Goal: Task Accomplishment & Management: Manage account settings

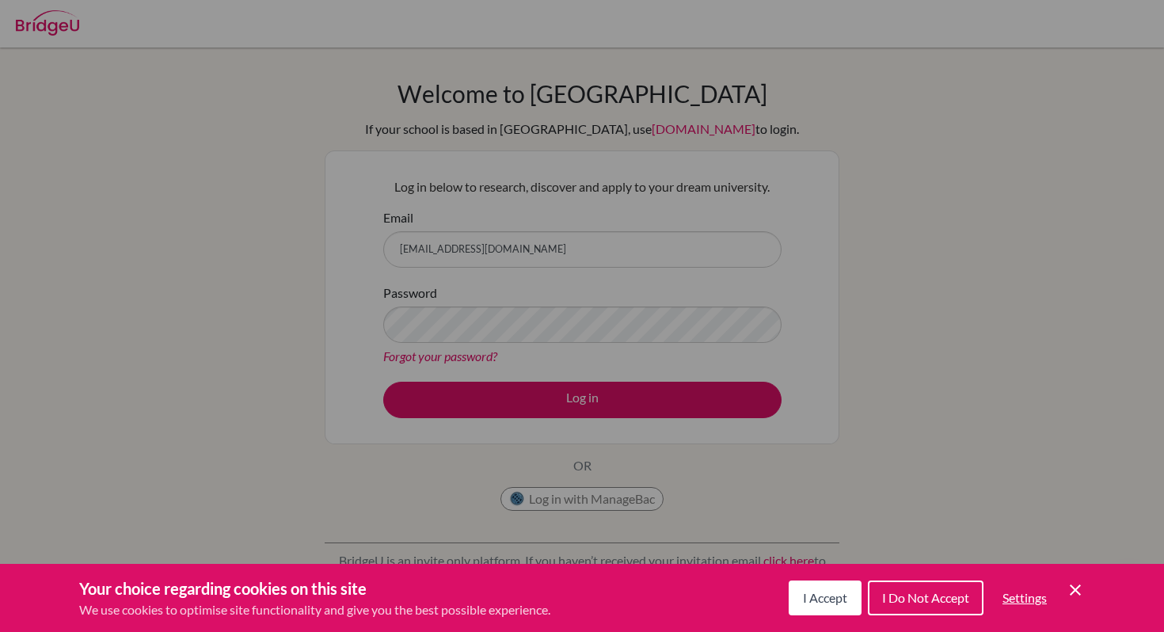
click at [609, 246] on div "Cookie Preferences" at bounding box center [582, 316] width 1164 height 632
click at [834, 602] on span "I Accept" at bounding box center [825, 597] width 44 height 15
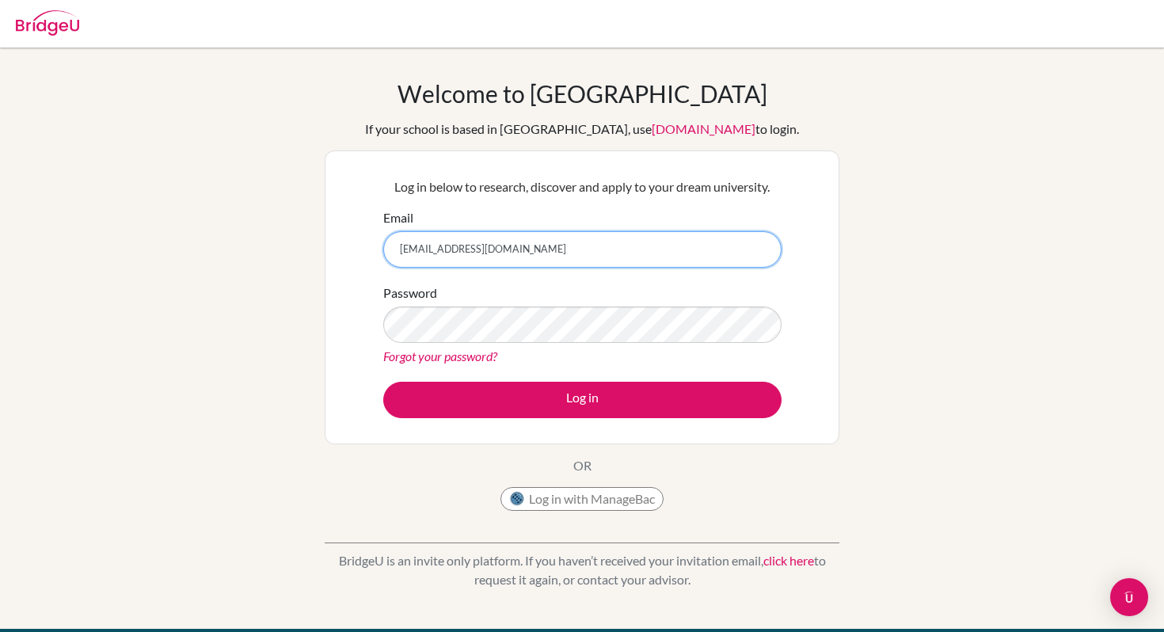
click at [571, 248] on input "anja.centennial@isceducation.de" at bounding box center [582, 249] width 398 height 36
type input "acent95@gmail.com"
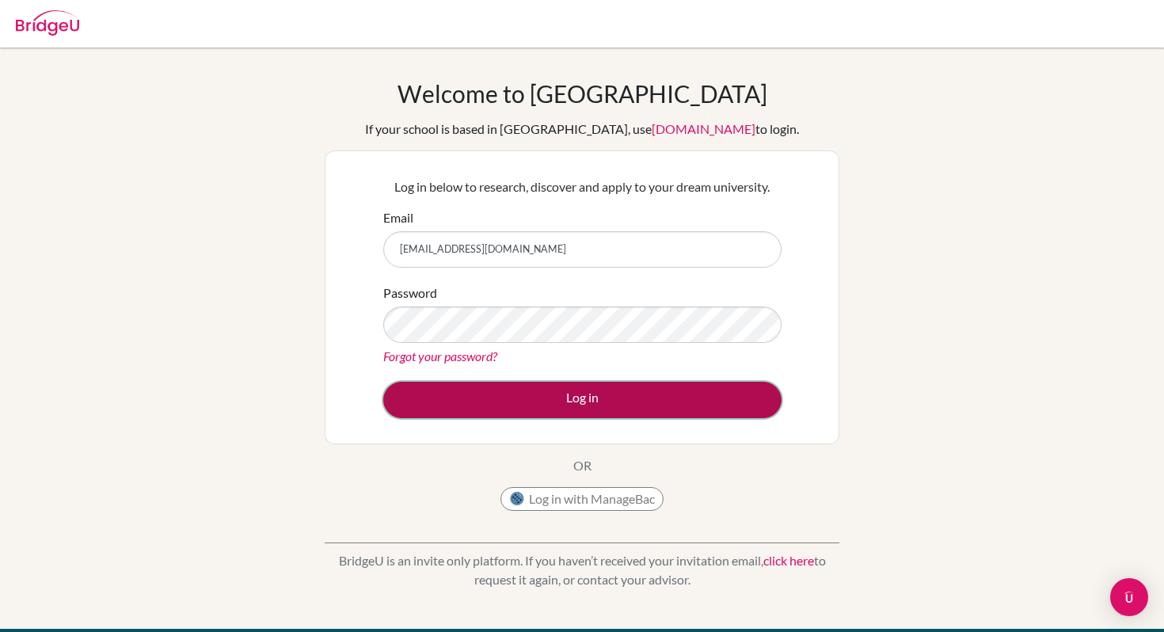
click at [582, 402] on button "Log in" at bounding box center [582, 400] width 398 height 36
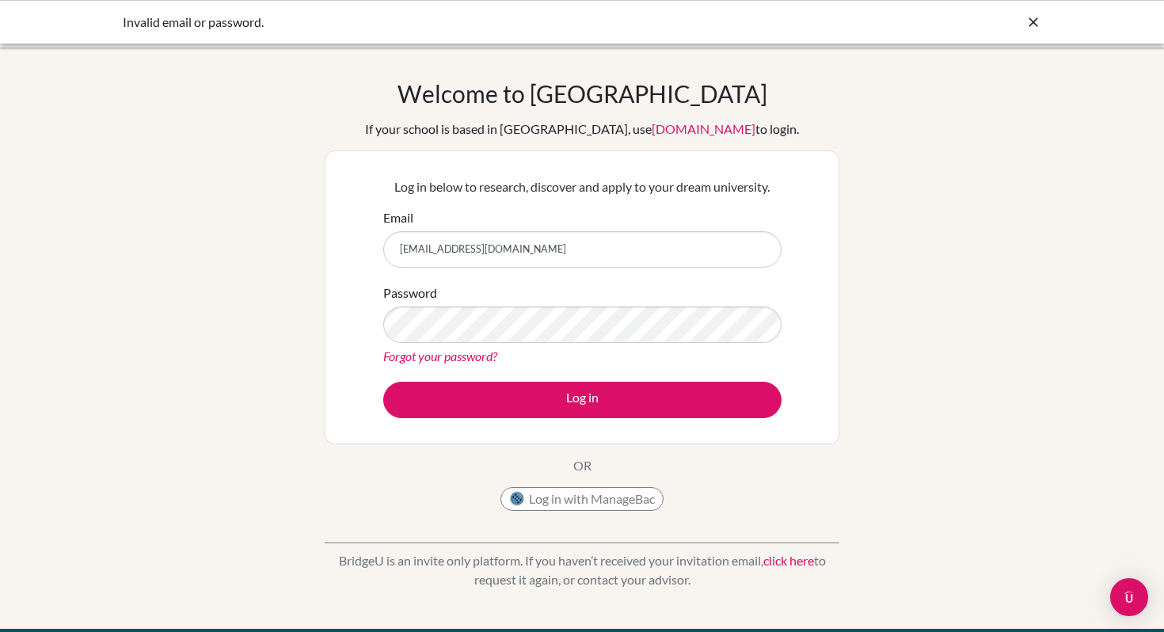
click at [548, 242] on input "acent95@gmail.com" at bounding box center [582, 249] width 398 height 36
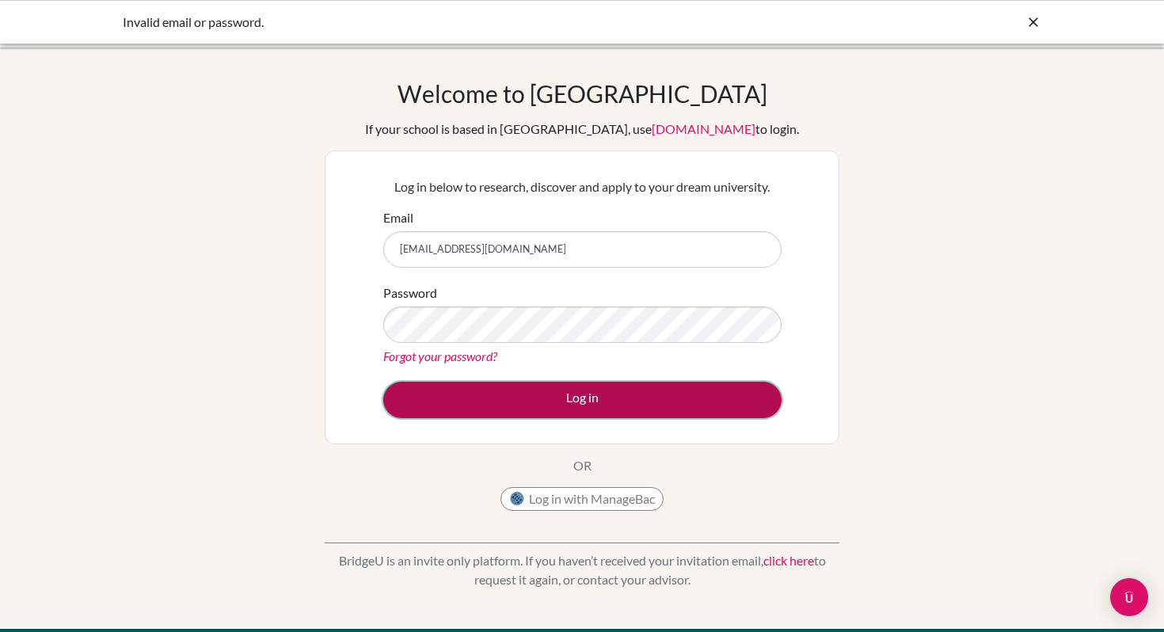
click at [587, 397] on button "Log in" at bounding box center [582, 400] width 398 height 36
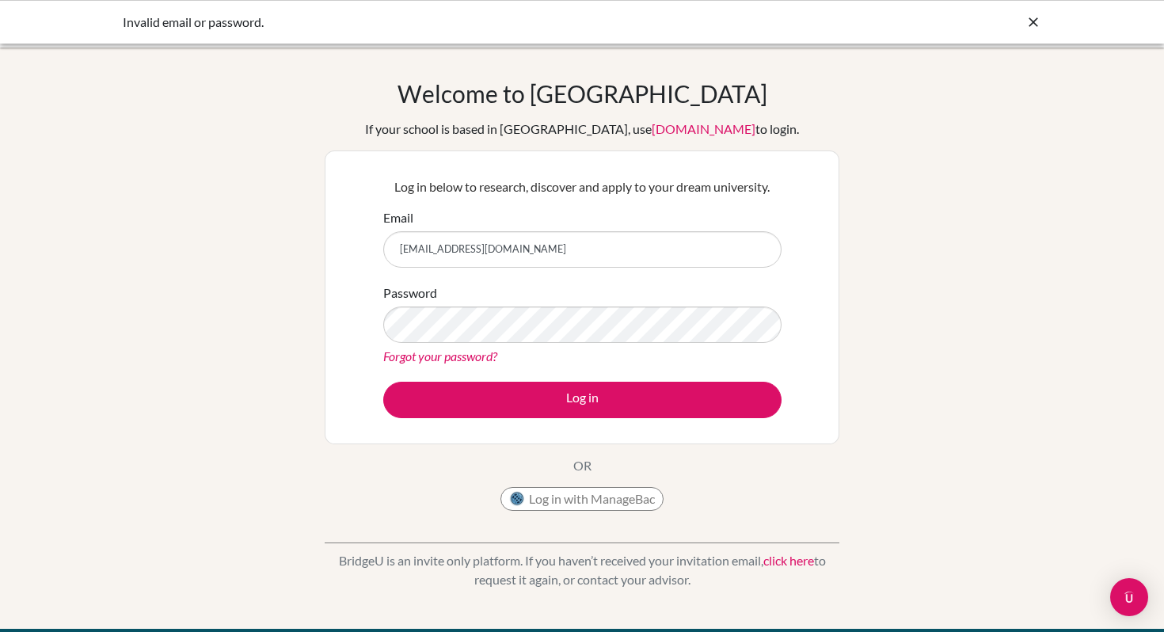
click at [1032, 23] on icon at bounding box center [1033, 22] width 16 height 16
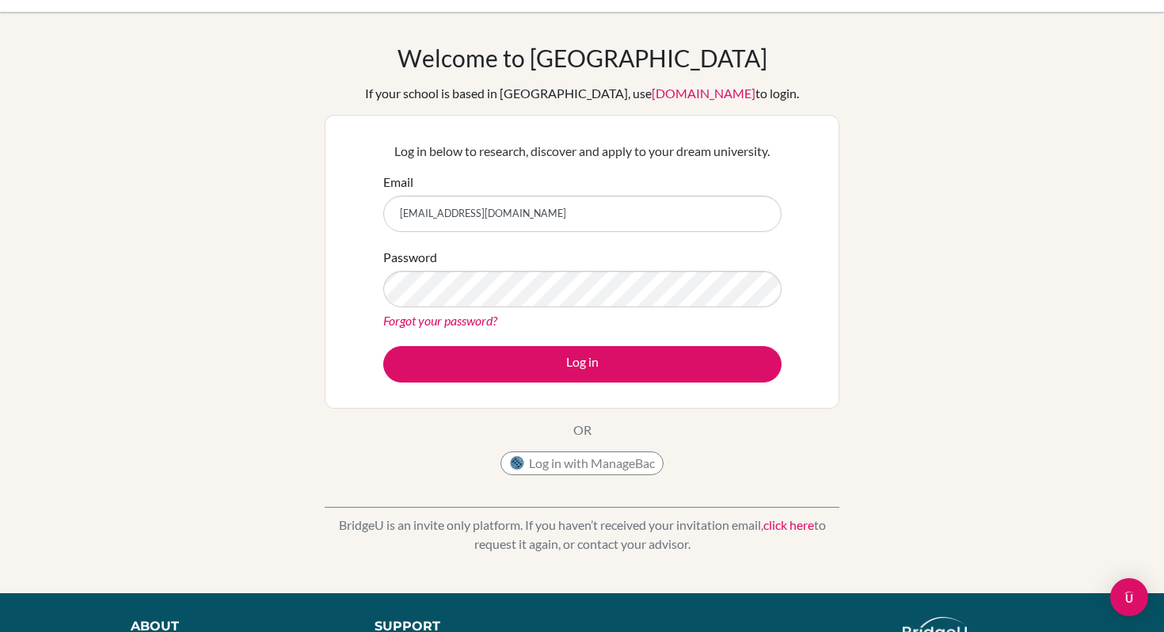
scroll to position [37, 0]
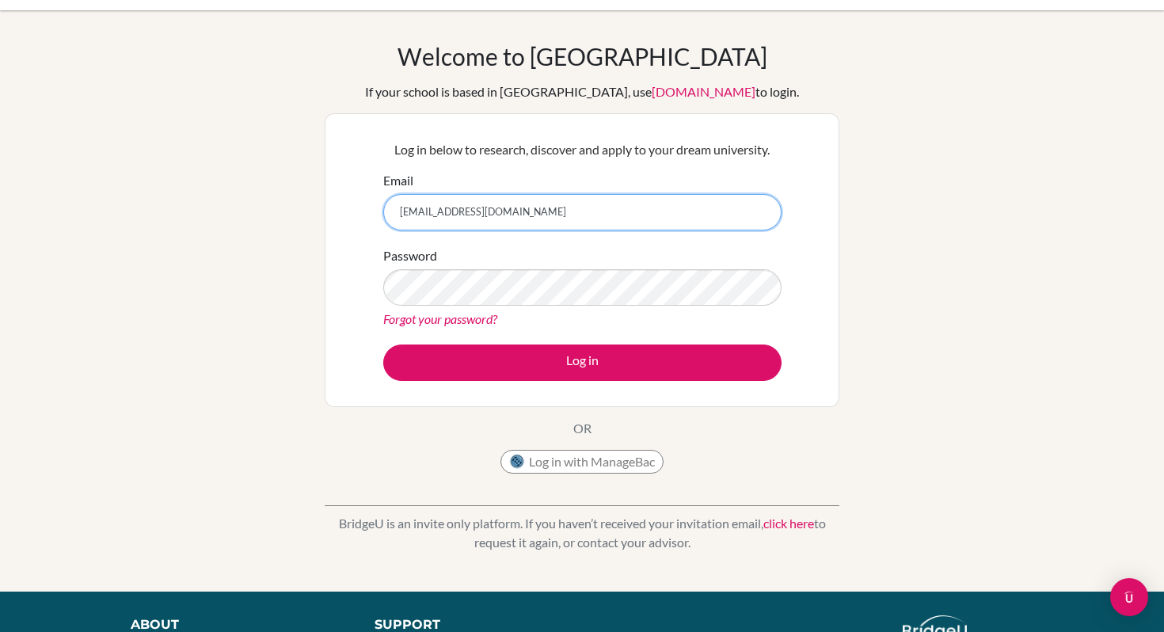
click at [602, 207] on input "acent95@gmail.com" at bounding box center [582, 212] width 398 height 36
type input "[EMAIL_ADDRESS][DOMAIN_NAME]"
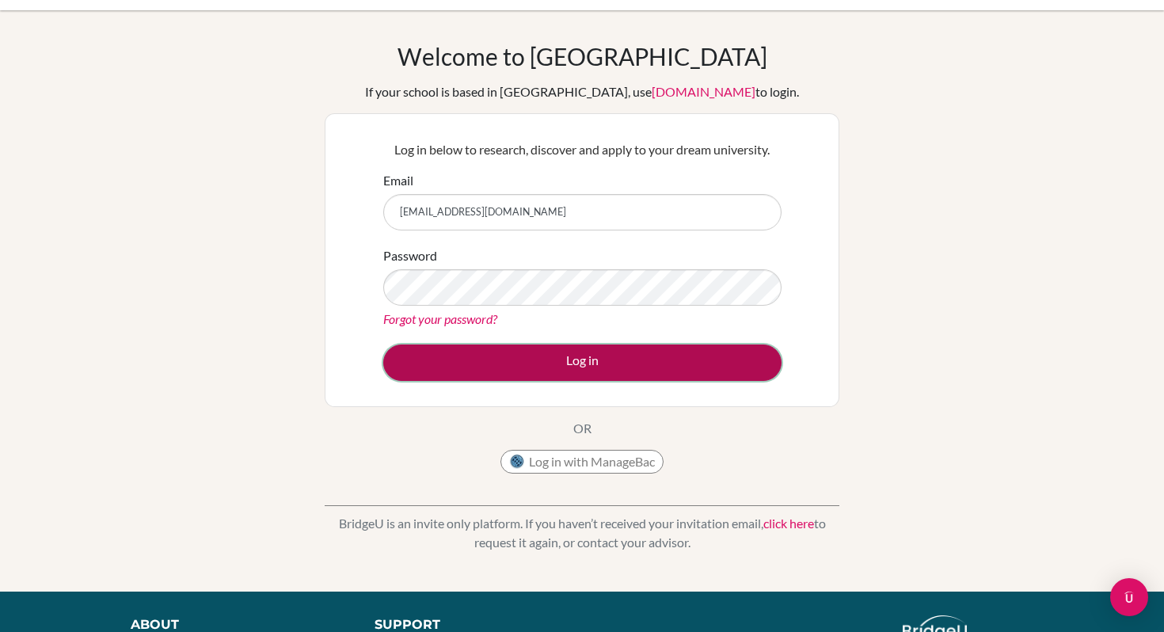
click at [588, 368] on button "Log in" at bounding box center [582, 362] width 398 height 36
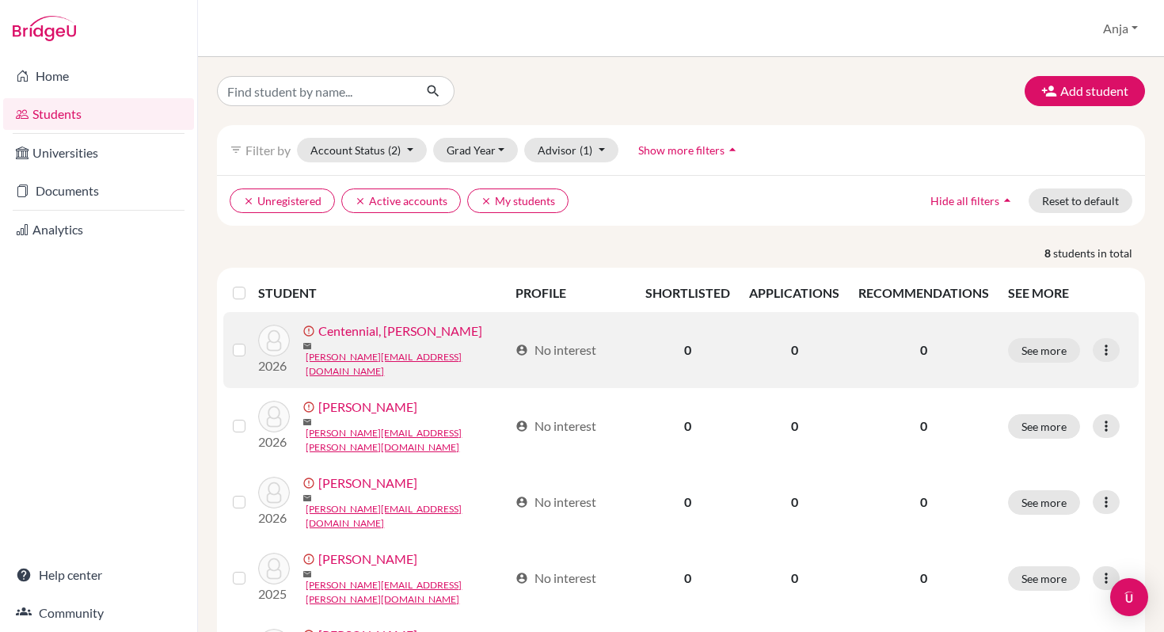
click at [371, 340] on link "Centennial, [PERSON_NAME]" at bounding box center [400, 330] width 164 height 19
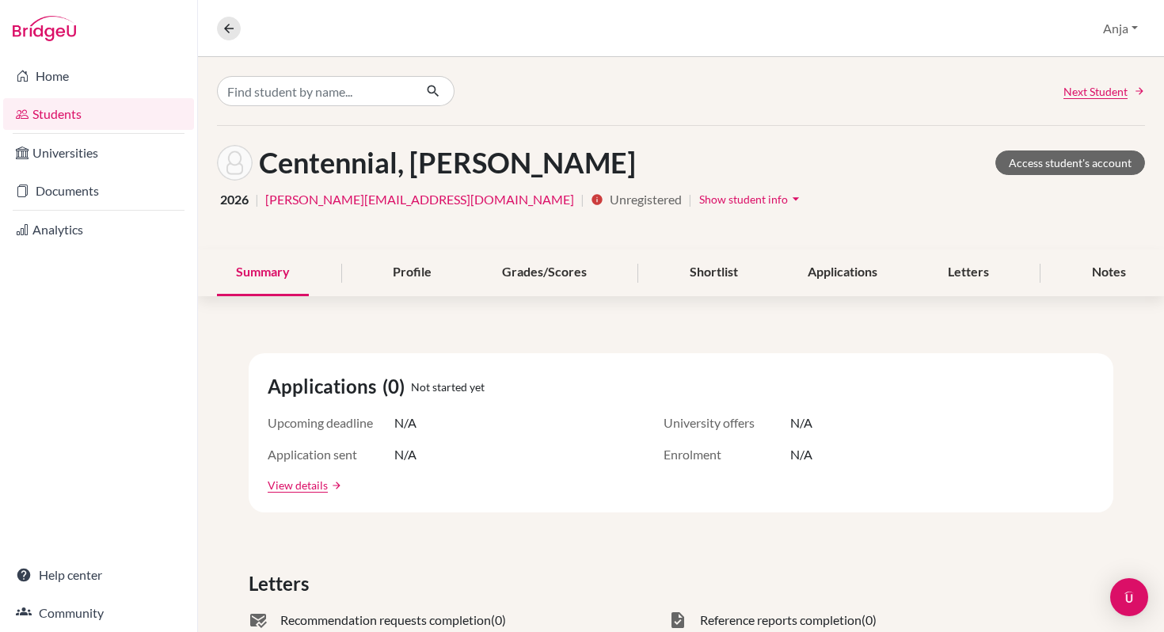
click at [699, 196] on span "Show student info" at bounding box center [743, 198] width 89 height 13
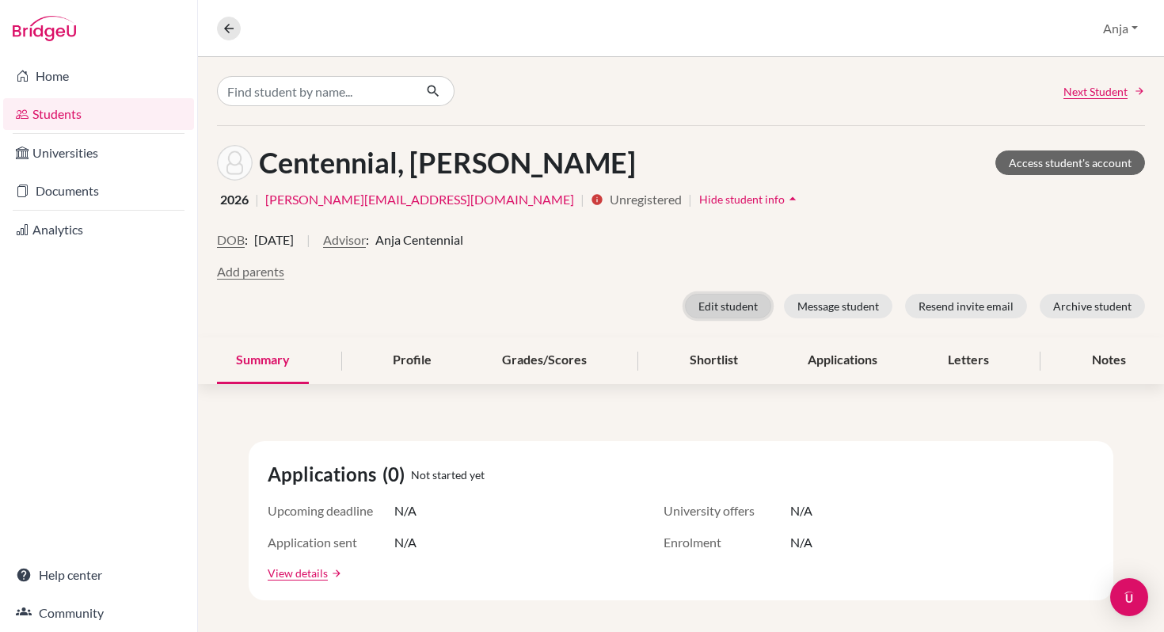
click at [725, 303] on button "Edit student" at bounding box center [728, 306] width 86 height 25
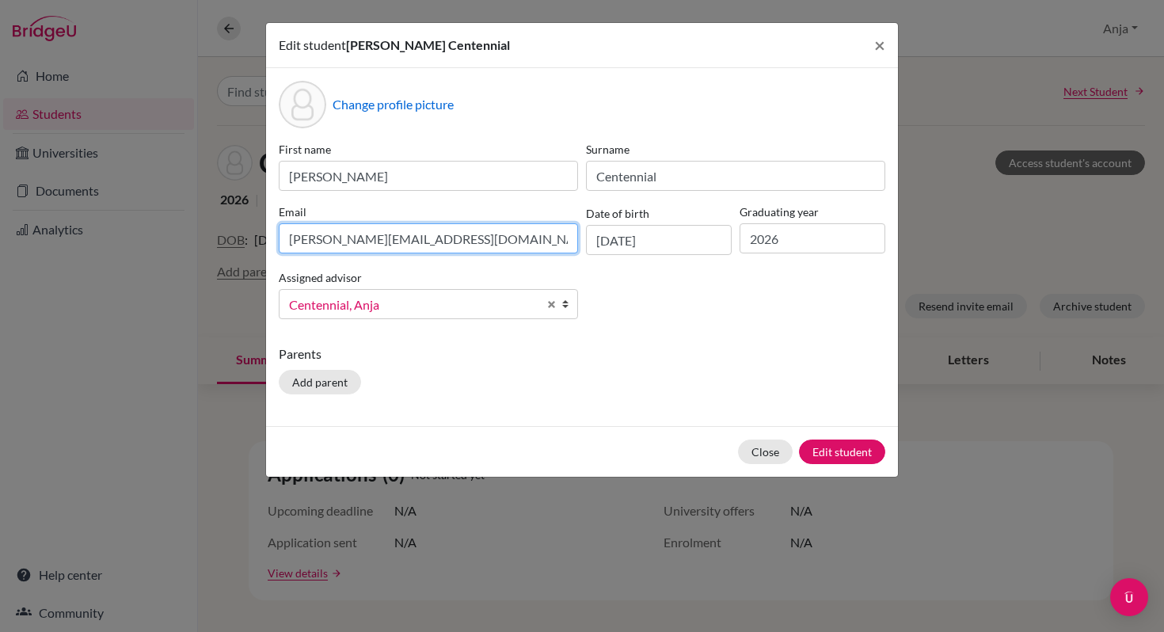
click at [511, 241] on input "tommy.centennial@isceducation.de" at bounding box center [428, 238] width 299 height 30
drag, startPoint x: 511, startPoint y: 241, endPoint x: 215, endPoint y: 227, distance: 296.4
click at [215, 227] on div "Edit student Tommy Centennial × Change profile picture First name Tommy Surname…" at bounding box center [582, 316] width 1164 height 632
type input "tommy8salami@gmail.com"
click at [444, 367] on div "Parents Add parent" at bounding box center [582, 372] width 606 height 56
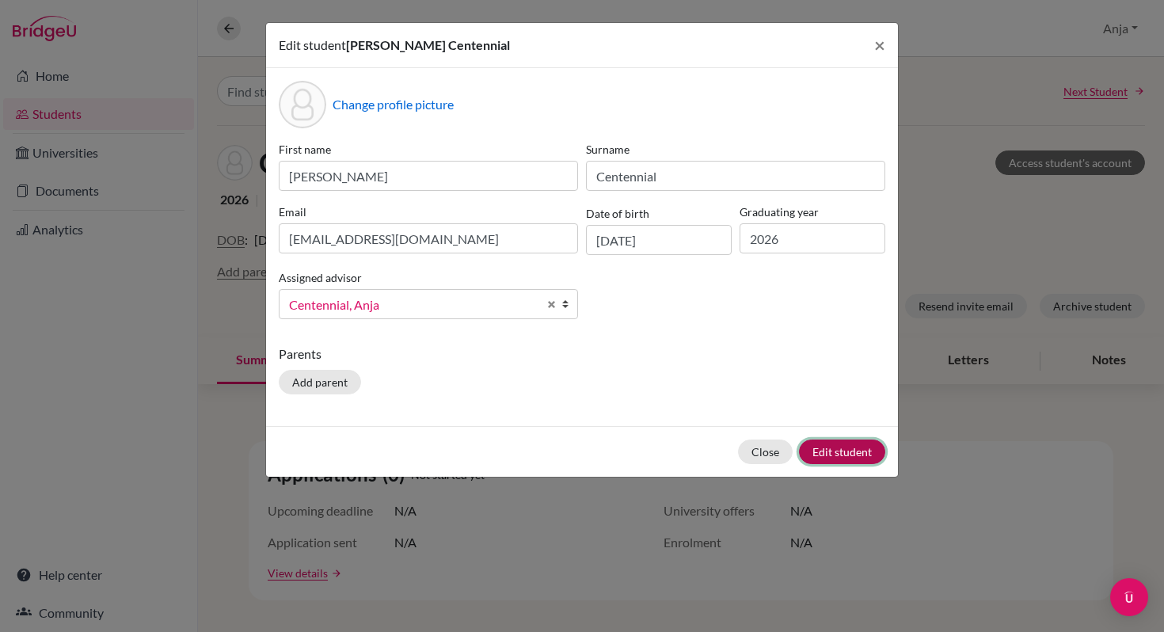
click at [836, 448] on button "Edit student" at bounding box center [842, 451] width 86 height 25
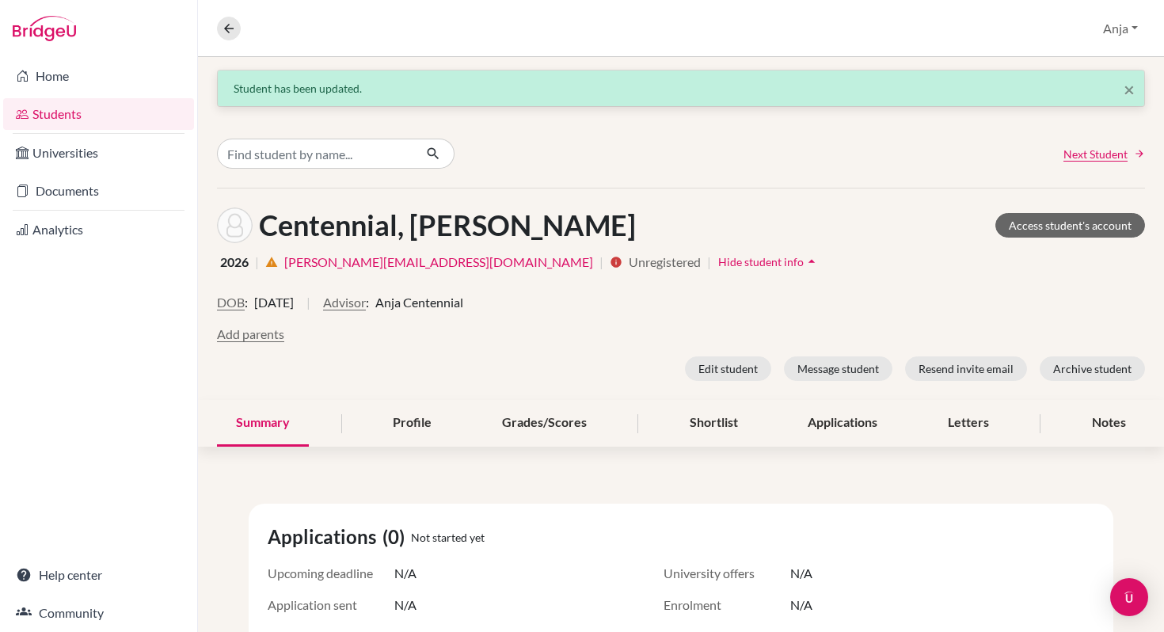
click at [443, 259] on link "tommy.centennial@isceducation.de" at bounding box center [438, 262] width 309 height 19
click at [78, 120] on link "Students" at bounding box center [98, 114] width 191 height 32
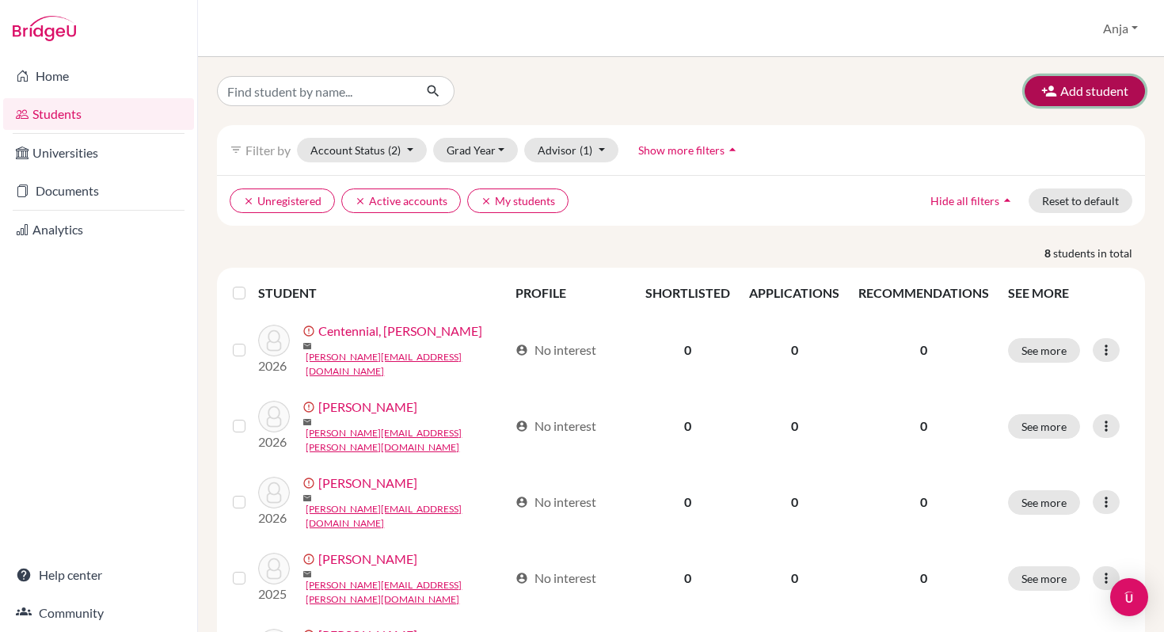
click at [1113, 99] on button "Add student" at bounding box center [1085, 91] width 120 height 30
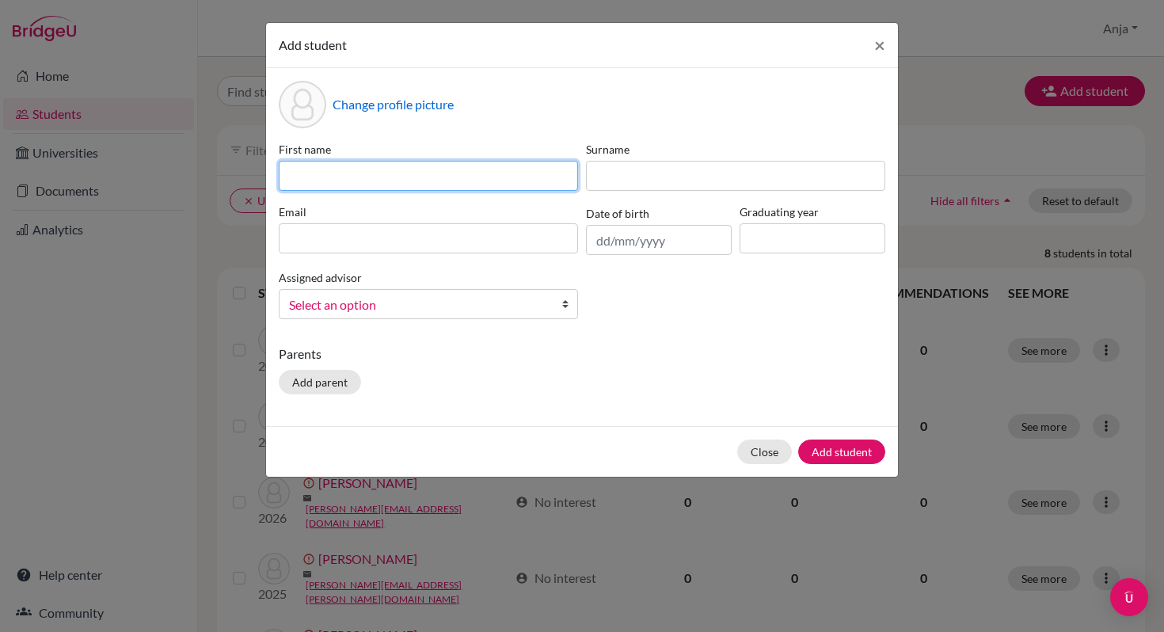
click at [545, 169] on input at bounding box center [428, 176] width 299 height 30
type input "Anja"
type input "Centennial"
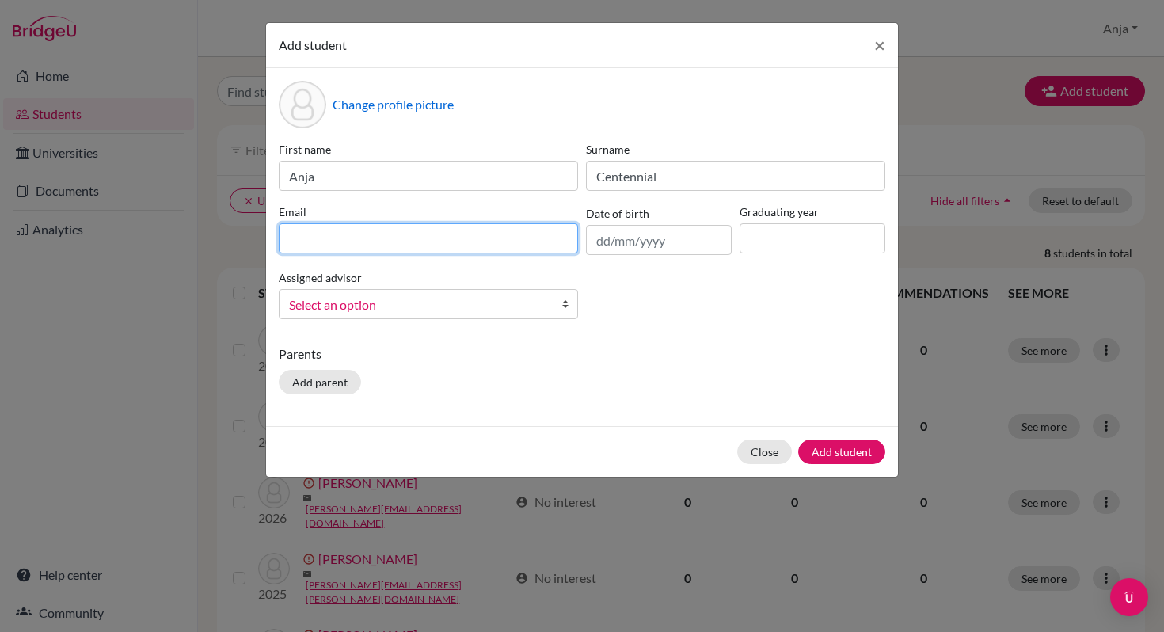
type input "[EMAIL_ADDRESS][DOMAIN_NAME]"
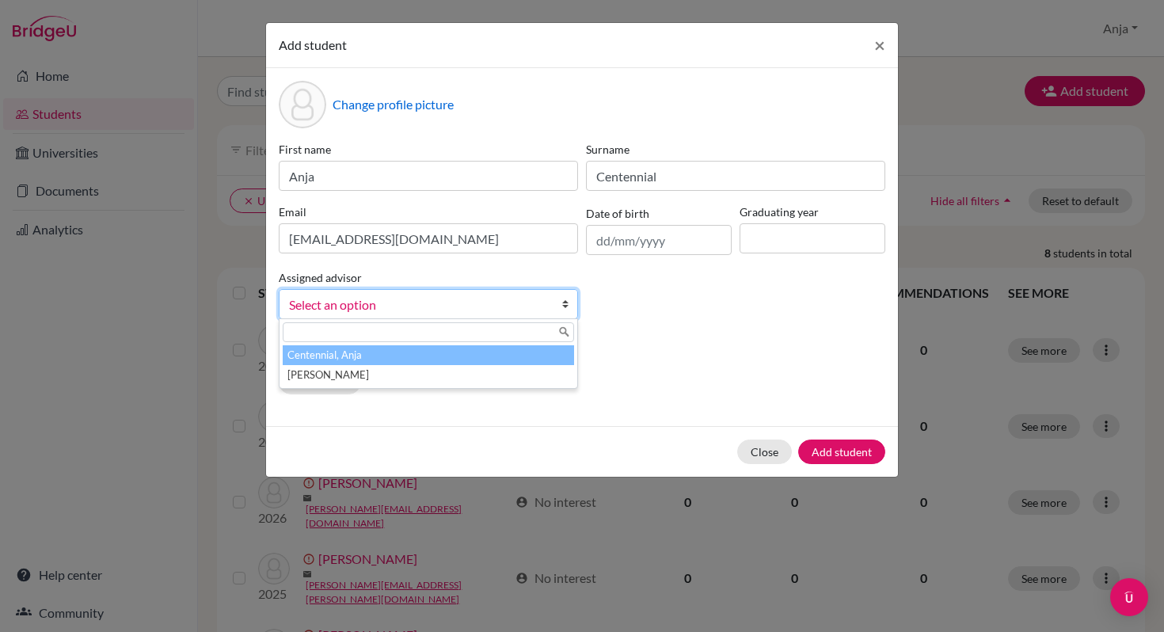
click at [515, 306] on span "Select an option" at bounding box center [418, 305] width 258 height 21
click at [498, 358] on li "Centennial, Anja" at bounding box center [428, 355] width 291 height 20
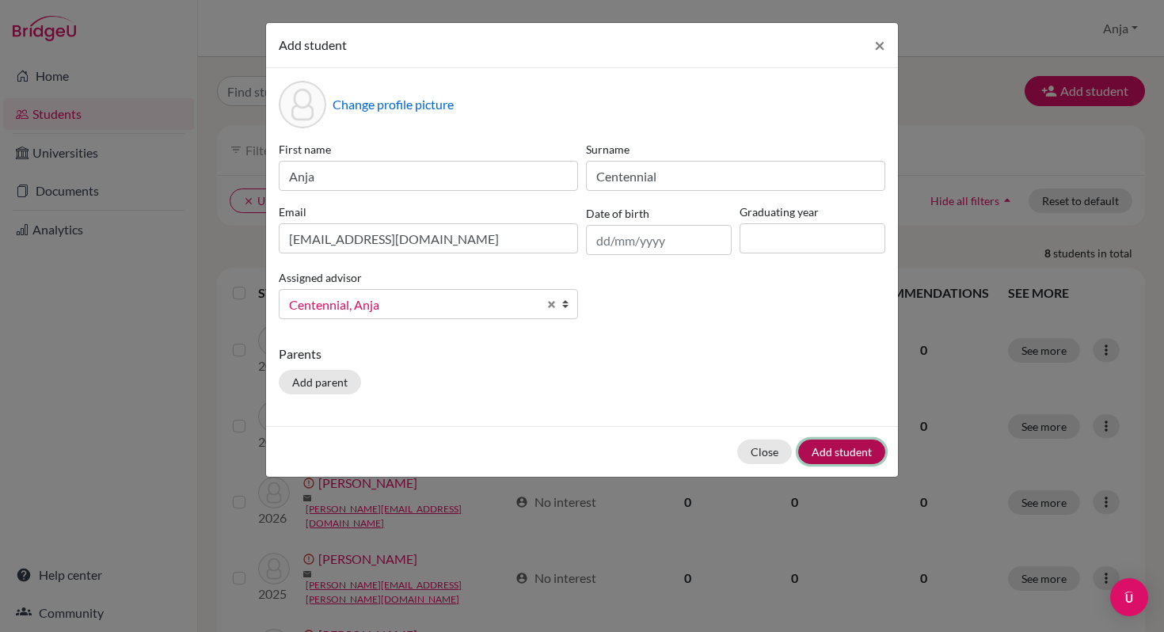
click at [836, 455] on button "Add student" at bounding box center [841, 451] width 87 height 25
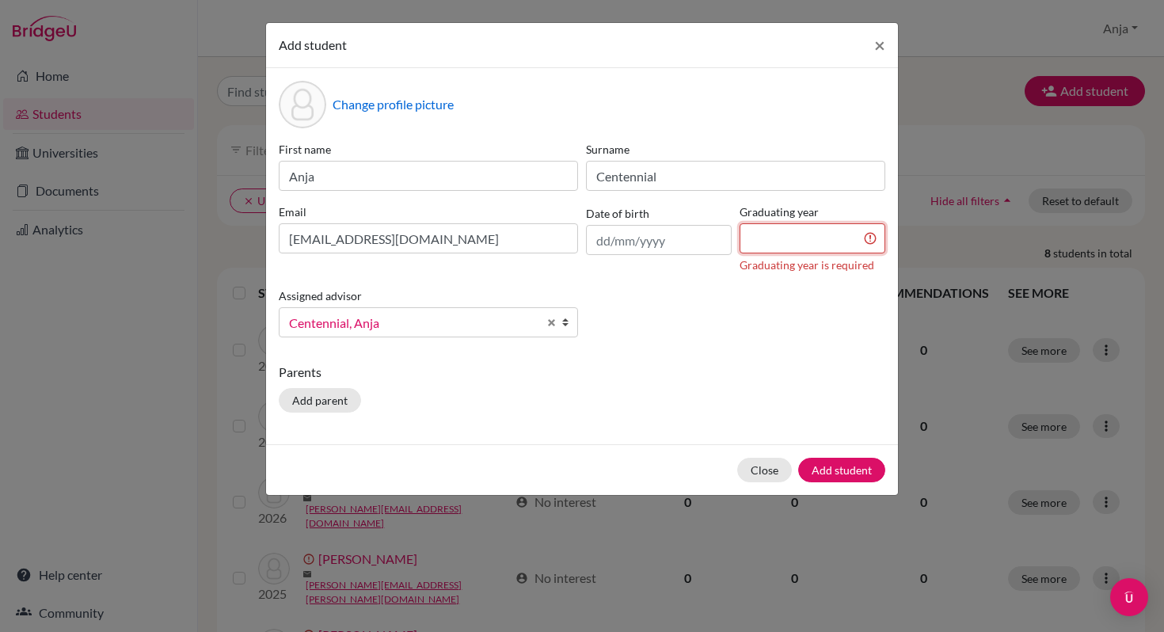
click at [815, 231] on input at bounding box center [812, 238] width 146 height 30
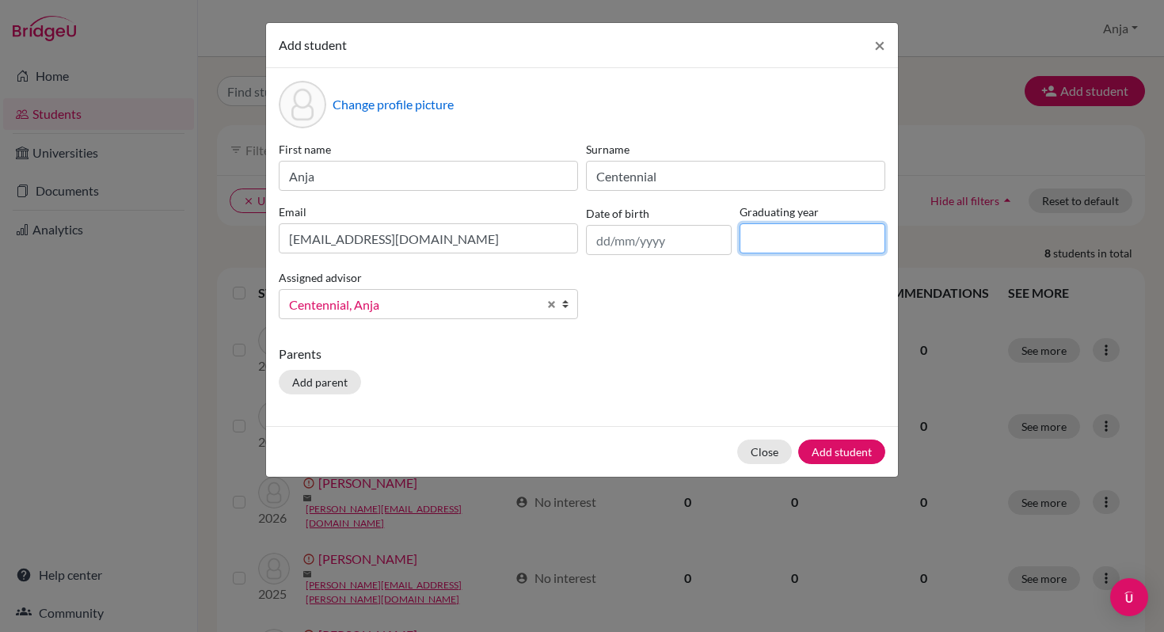
type input "2026"
click at [842, 454] on button "Add student" at bounding box center [841, 451] width 87 height 25
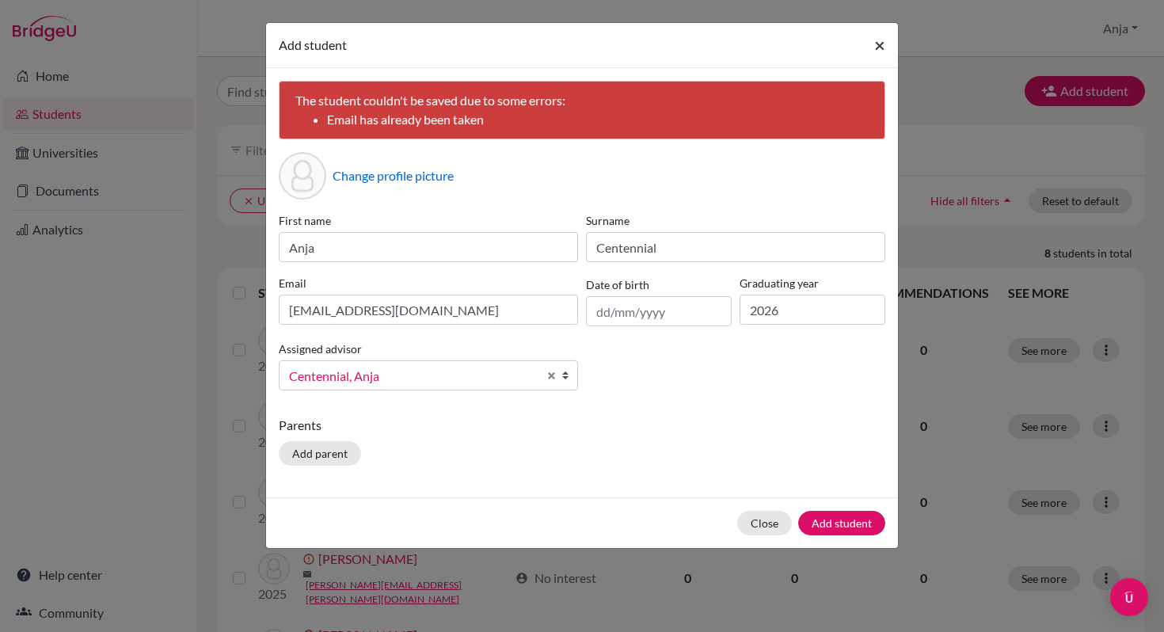
click at [882, 47] on span "×" at bounding box center [879, 44] width 11 height 23
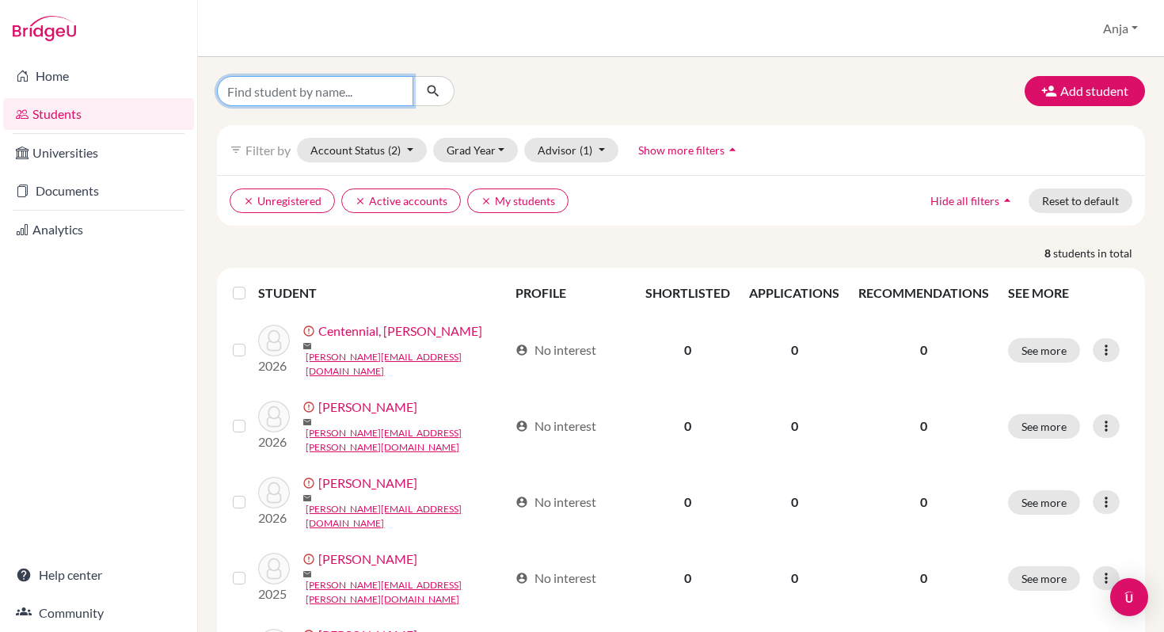
click at [314, 100] on input "Find student by name..." at bounding box center [315, 91] width 196 height 30
type input "dummy"
click button "submit" at bounding box center [433, 91] width 42 height 30
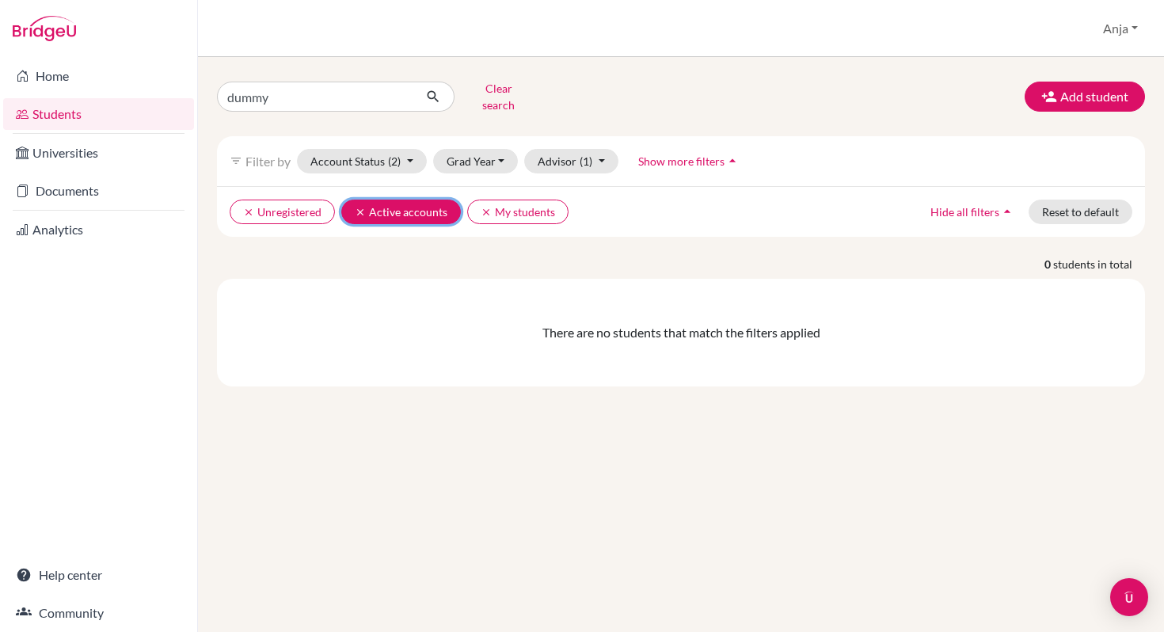
click at [386, 200] on button "clear Active accounts" at bounding box center [401, 212] width 120 height 25
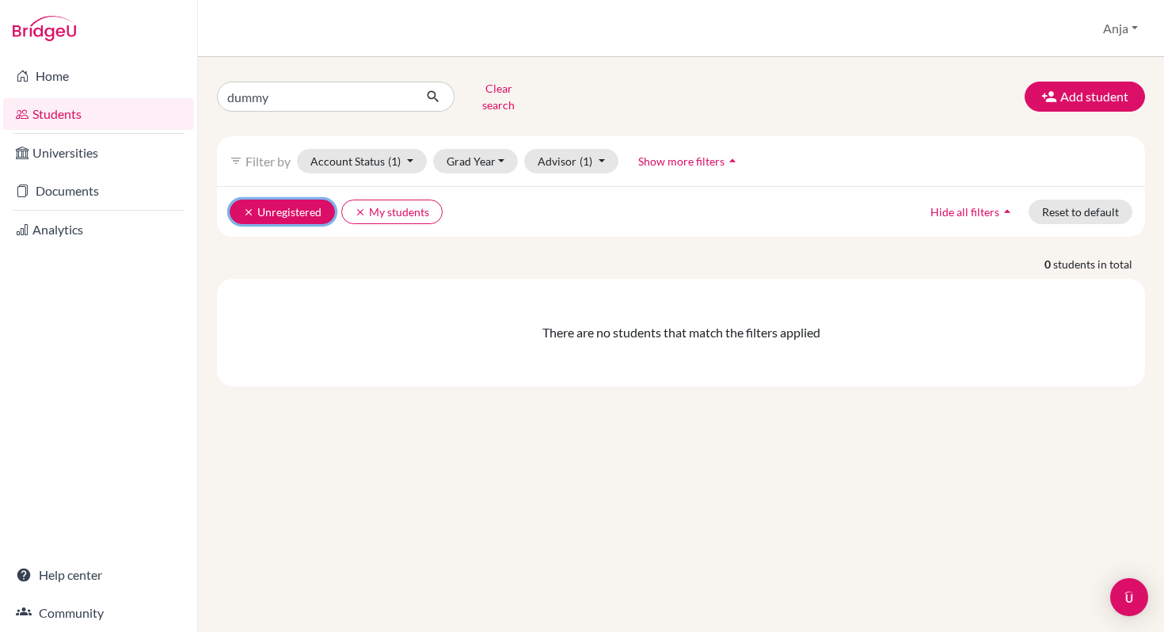
click at [240, 205] on button "clear Unregistered" at bounding box center [282, 212] width 105 height 25
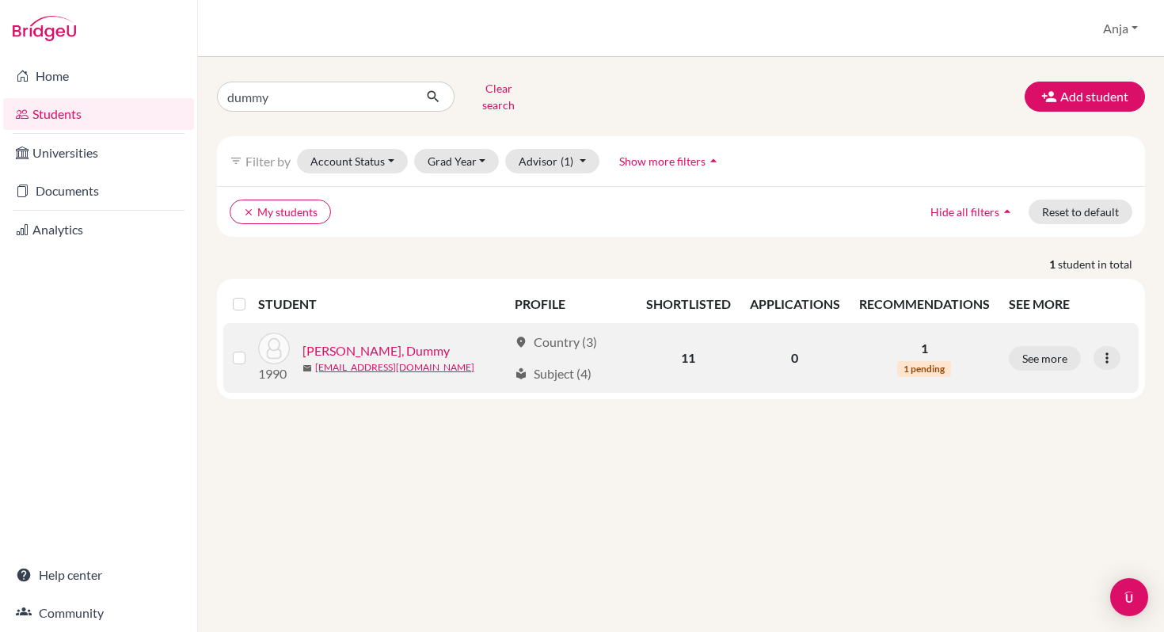
click at [352, 347] on link "Mustermann, Dummy" at bounding box center [375, 350] width 147 height 19
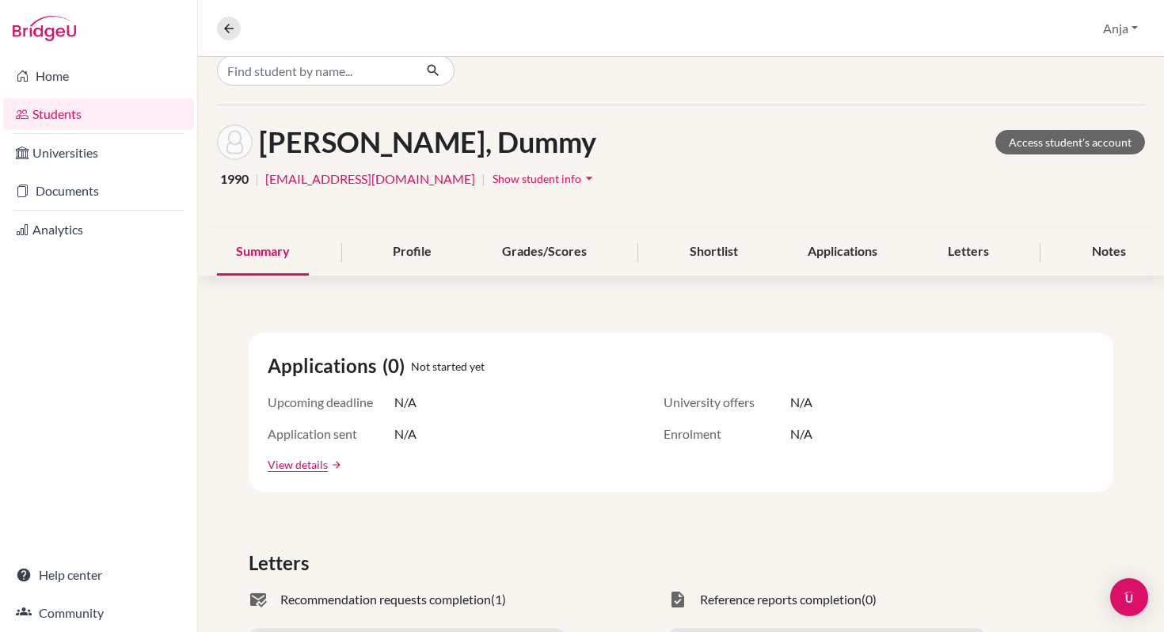
scroll to position [20, 0]
click at [405, 252] on div "Profile" at bounding box center [412, 253] width 77 height 47
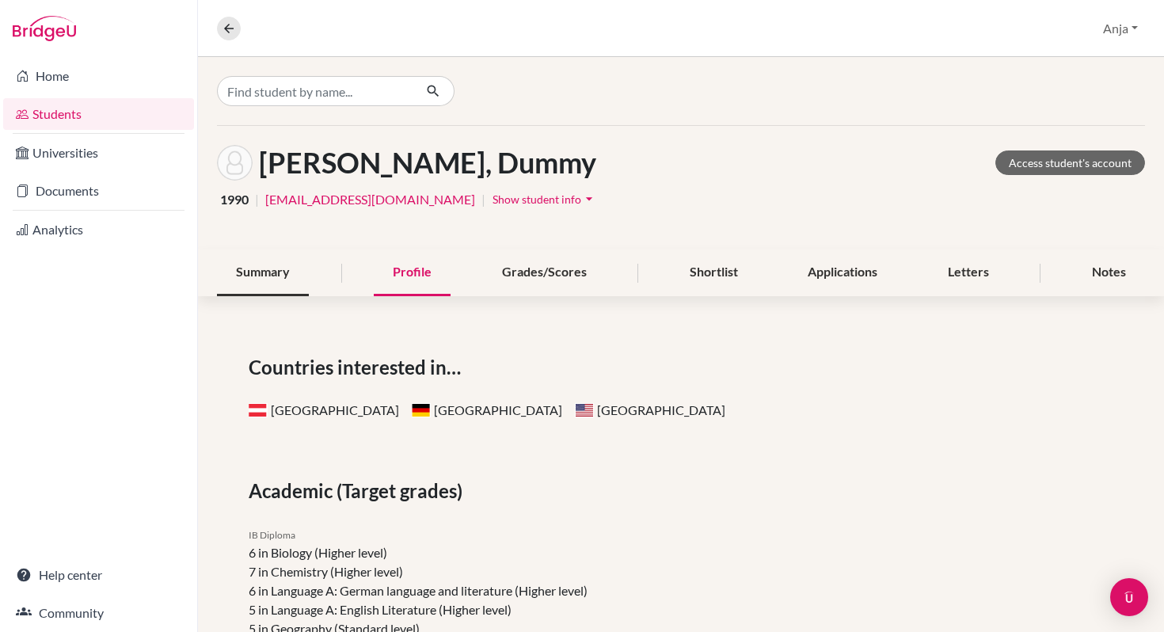
click at [240, 268] on div "Summary" at bounding box center [263, 272] width 92 height 47
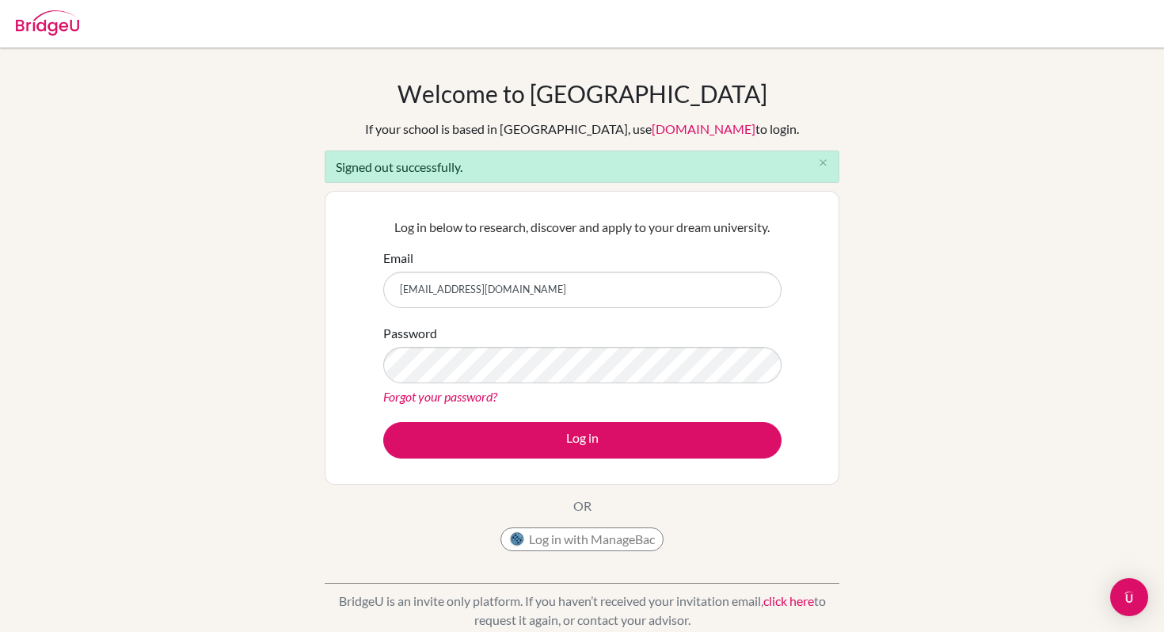
drag, startPoint x: 571, startPoint y: 292, endPoint x: 454, endPoint y: 284, distance: 117.4
click at [454, 284] on input "[EMAIL_ADDRESS][DOMAIN_NAME]" at bounding box center [582, 290] width 398 height 36
type input "[EMAIL_ADDRESS][DOMAIN_NAME]"
click at [420, 397] on link "Forgot your password?" at bounding box center [440, 396] width 114 height 15
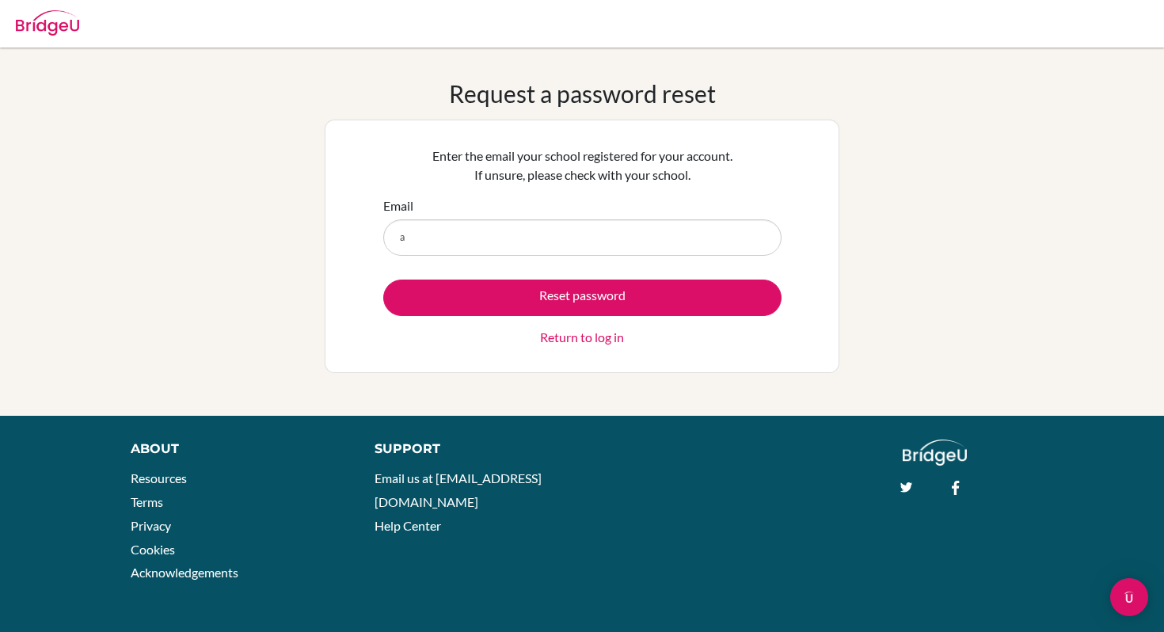
type input "[EMAIL_ADDRESS][DOMAIN_NAME]"
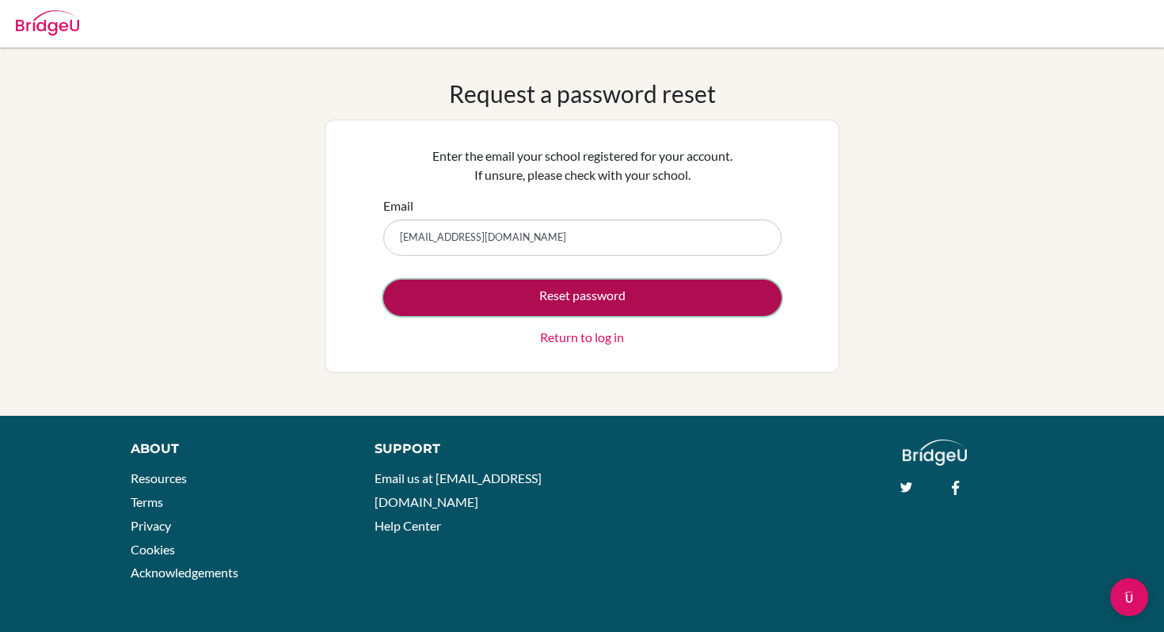
click at [587, 295] on button "Reset password" at bounding box center [582, 297] width 398 height 36
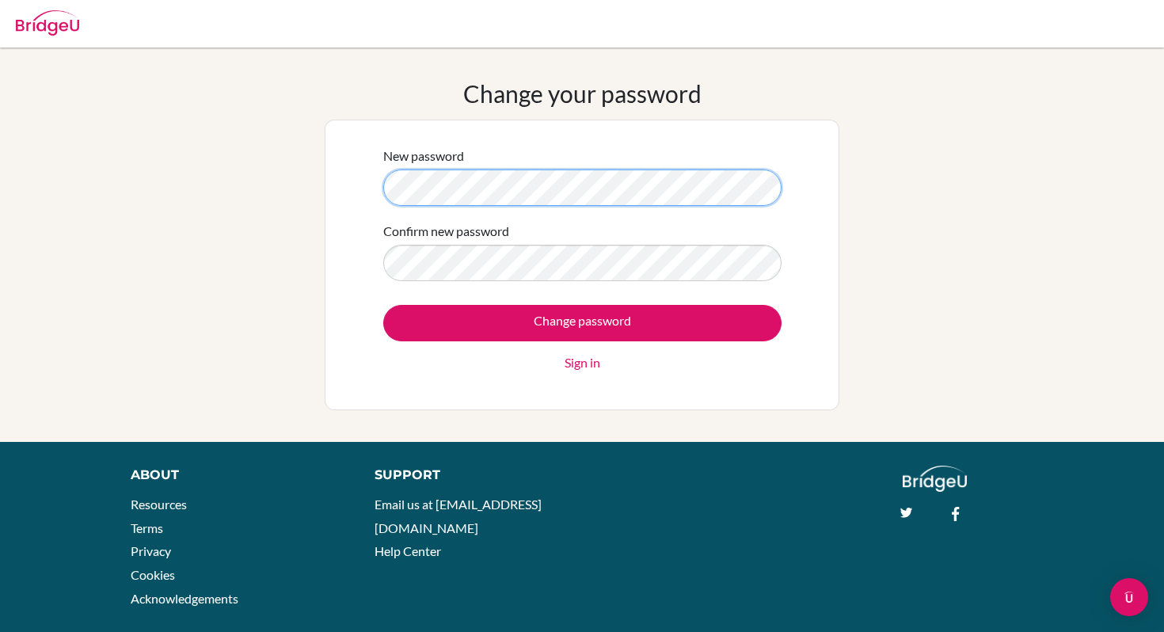
click at [329, 186] on div "New password Confirm new password Change password Sign in" at bounding box center [582, 265] width 515 height 291
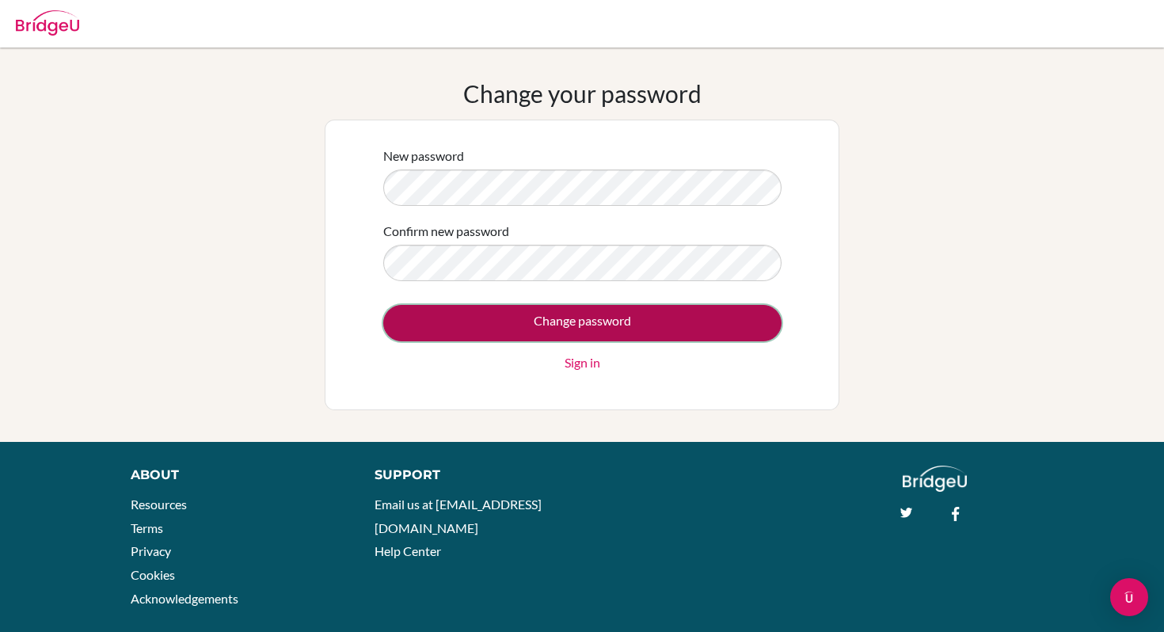
click at [591, 317] on input "Change password" at bounding box center [582, 323] width 398 height 36
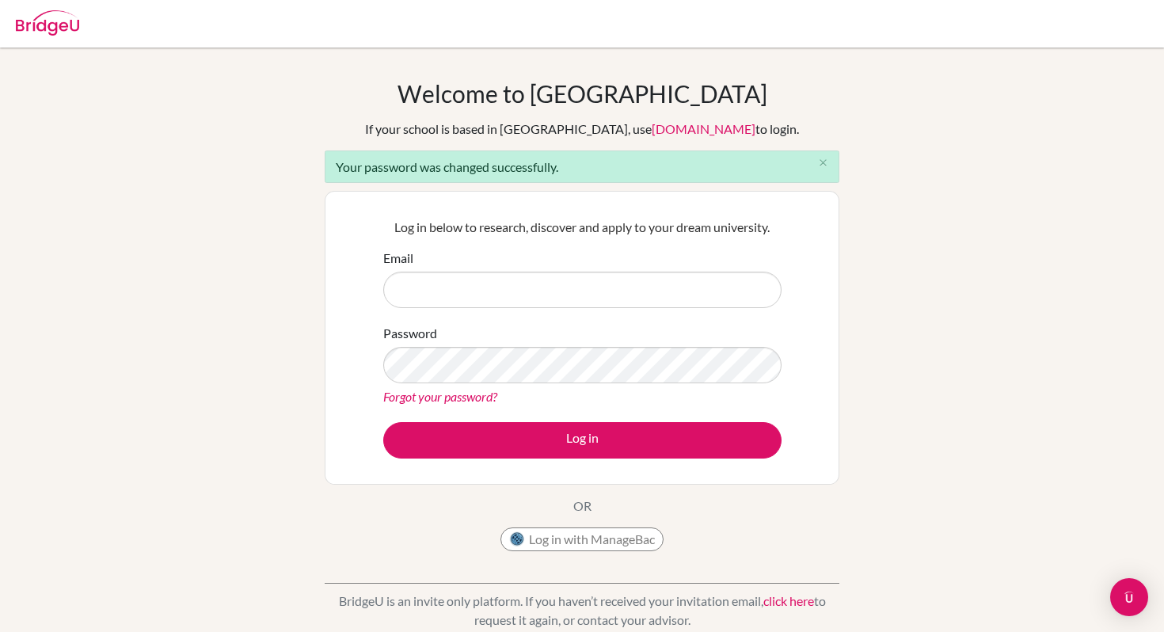
type input "[EMAIL_ADDRESS][DOMAIN_NAME]"
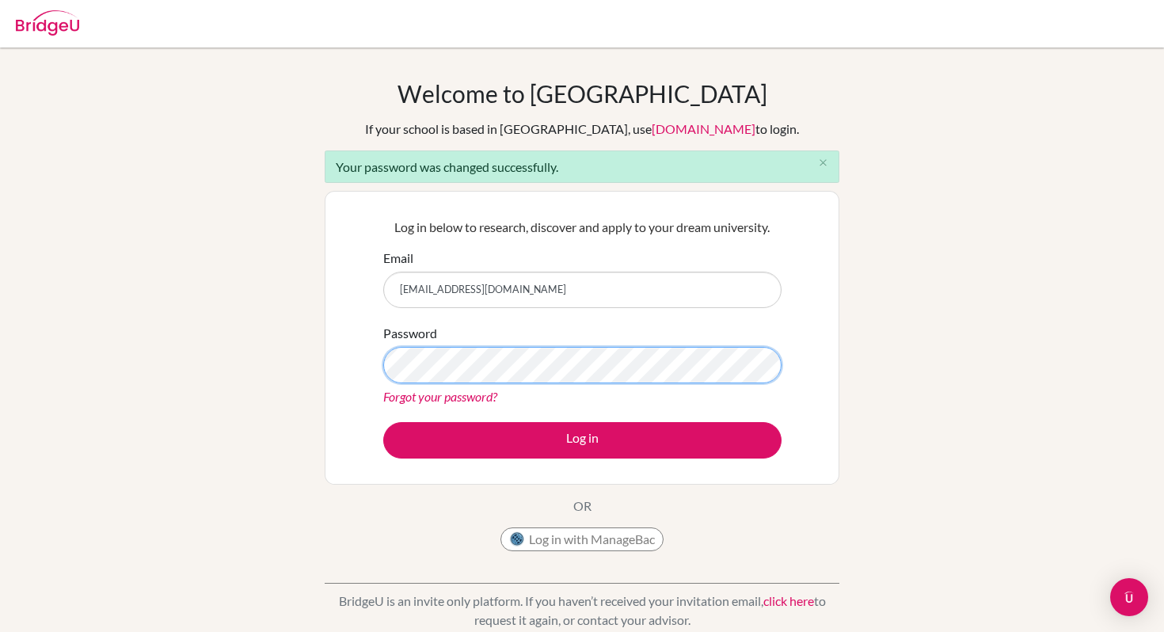
click at [366, 367] on div "Log in below to research, discover and apply to your dream university. Email [E…" at bounding box center [582, 338] width 515 height 294
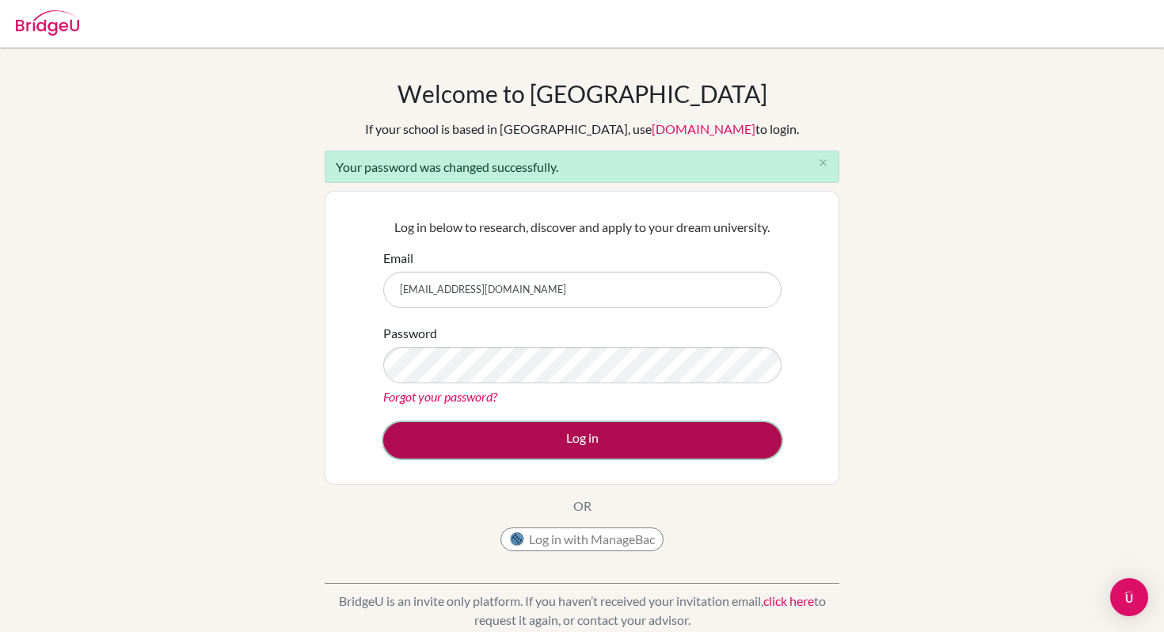
click at [587, 441] on button "Log in" at bounding box center [582, 440] width 398 height 36
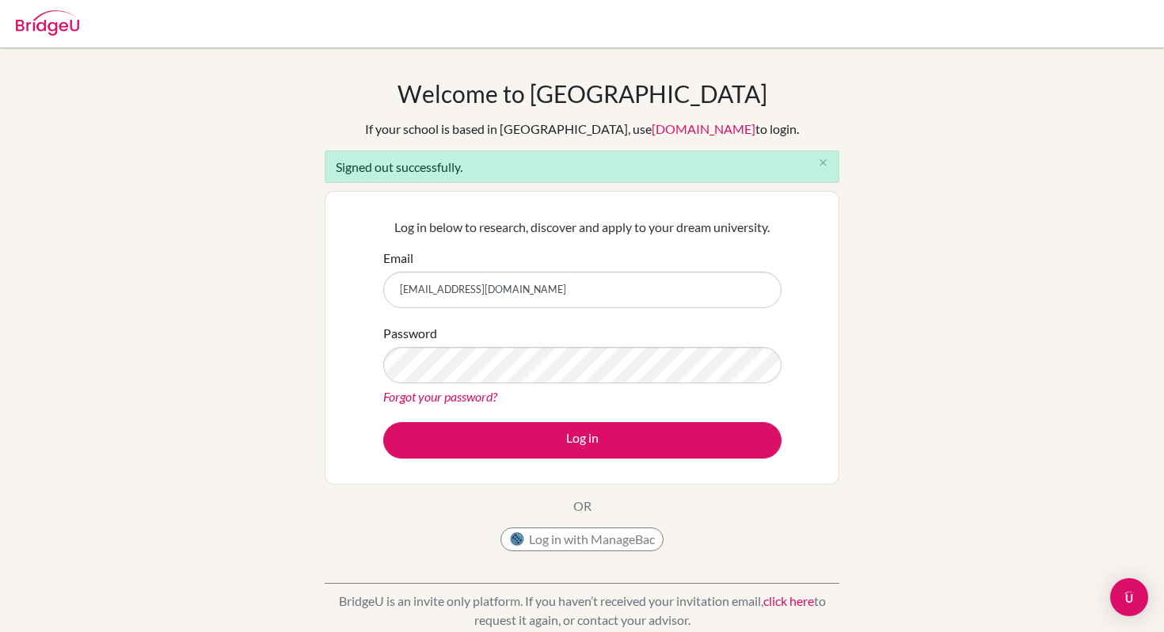
click at [588, 299] on input "[EMAIL_ADDRESS][DOMAIN_NAME]" at bounding box center [582, 290] width 398 height 36
type input "[EMAIL_ADDRESS][DOMAIN_NAME]"
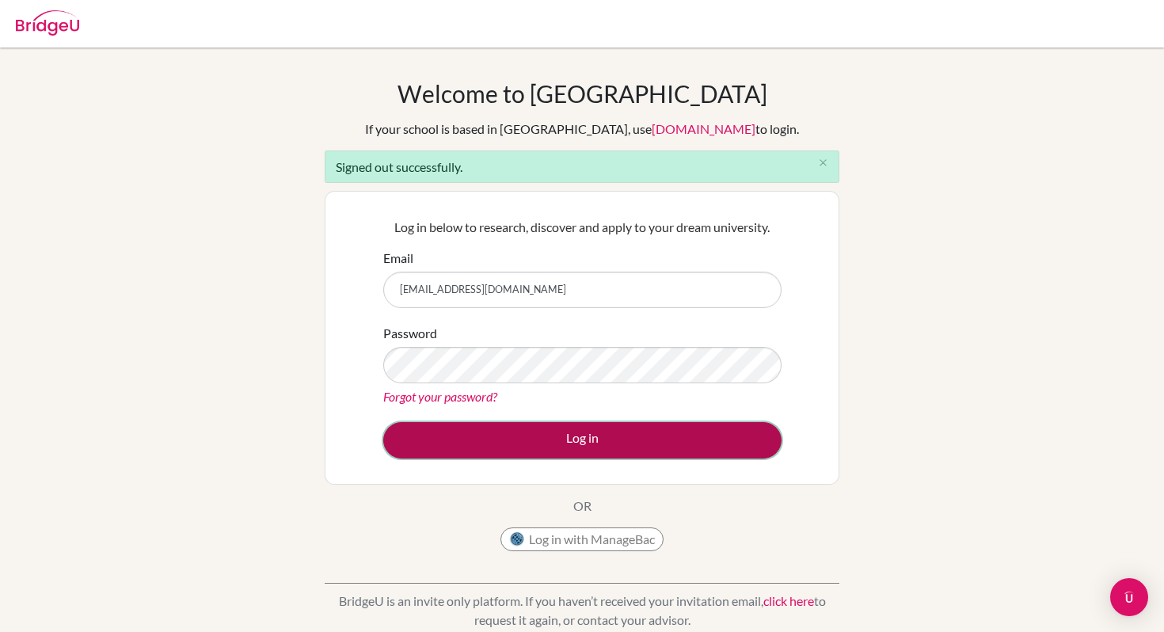
click at [586, 438] on button "Log in" at bounding box center [582, 440] width 398 height 36
